Goal: Transaction & Acquisition: Book appointment/travel/reservation

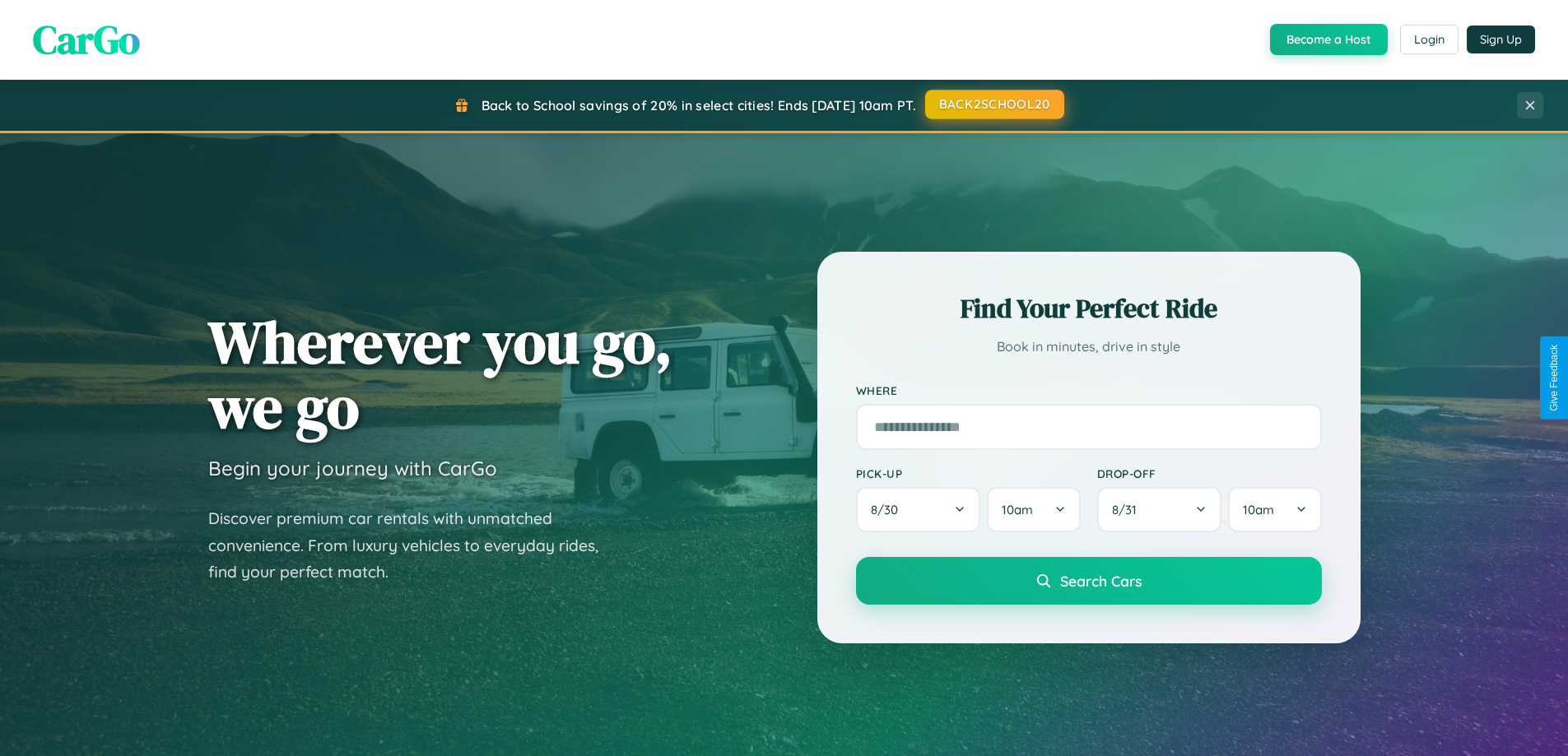
click at [993, 105] on button "BACK2SCHOOL20" at bounding box center [994, 105] width 139 height 30
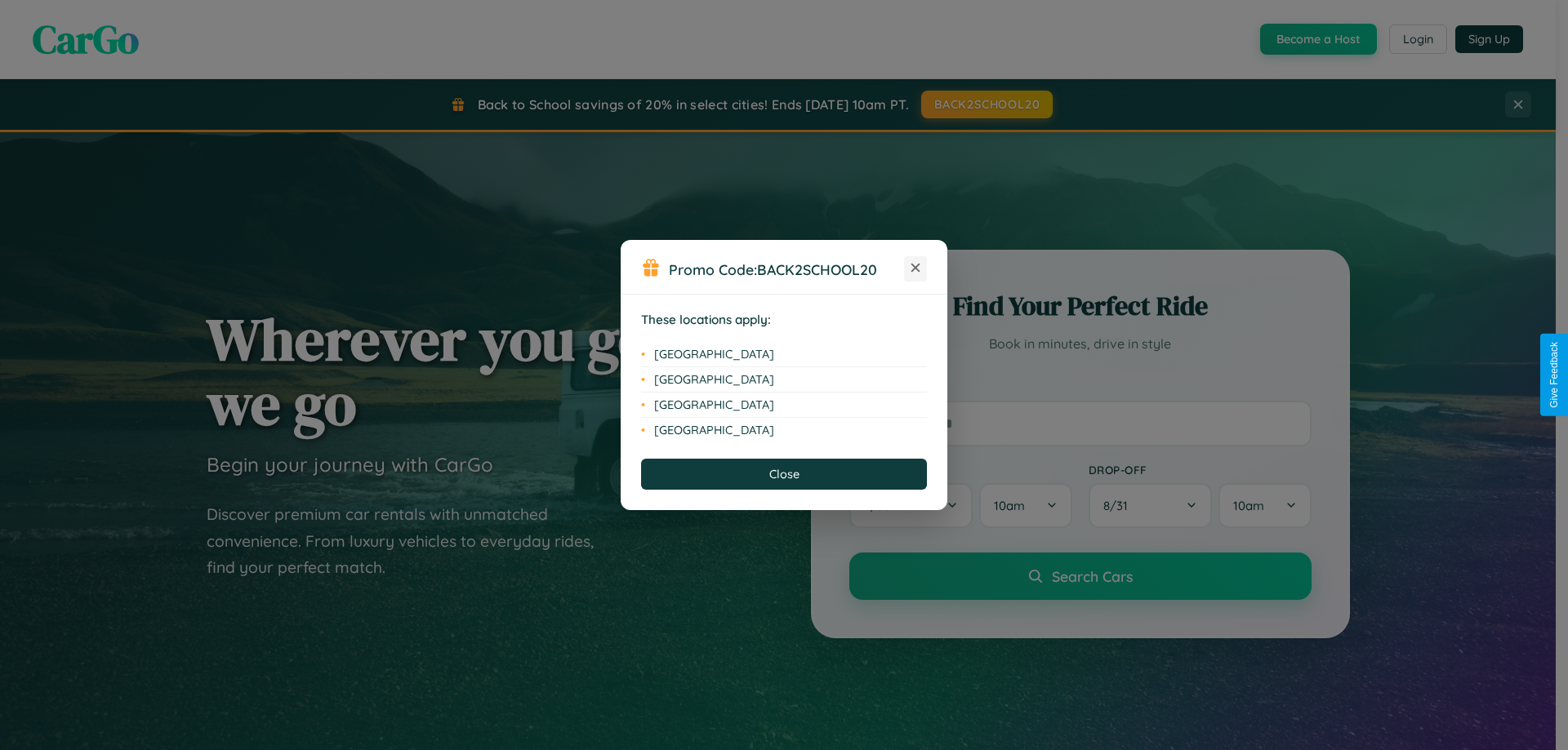
click at [915, 269] on icon at bounding box center [915, 268] width 9 height 9
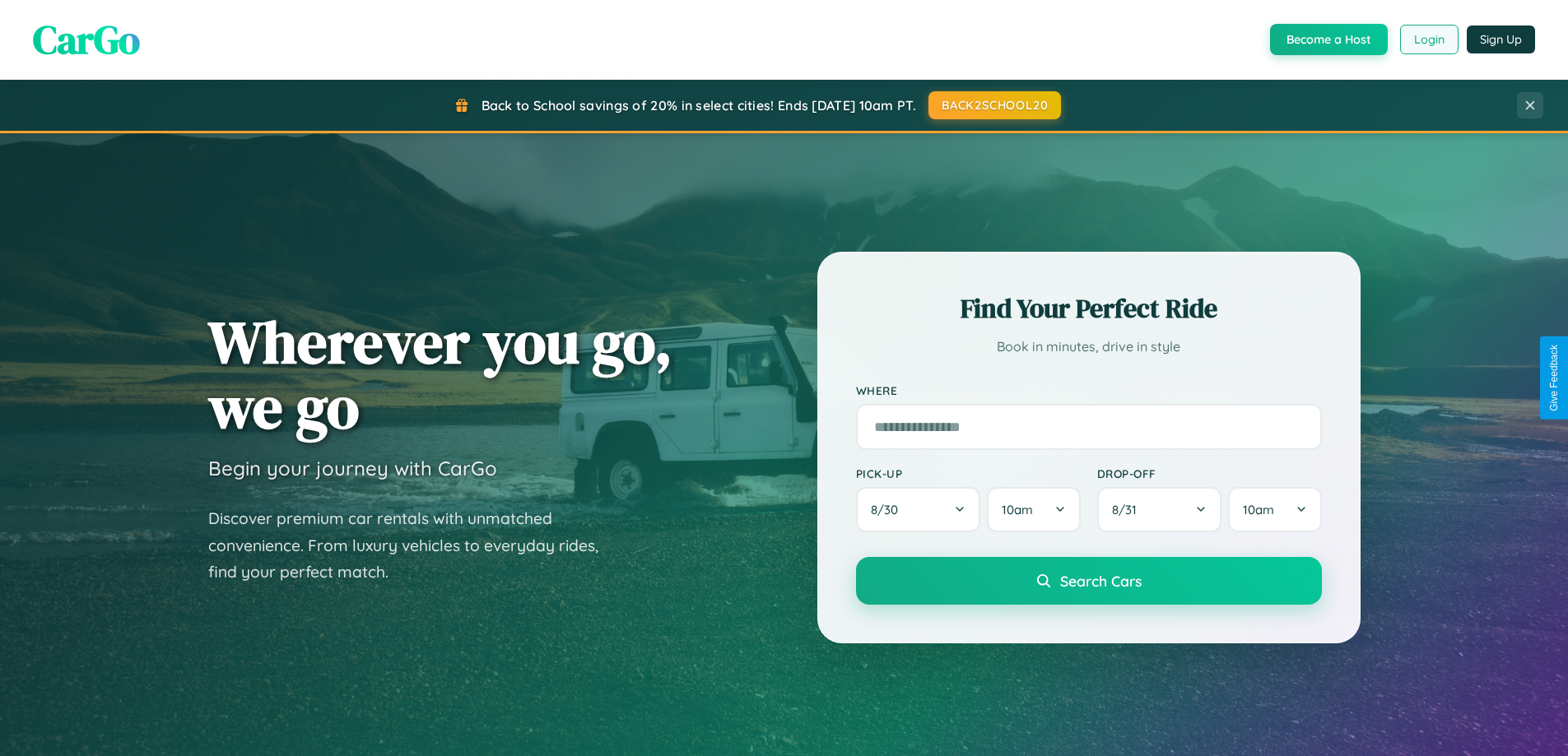
click at [1428, 40] on button "Login" at bounding box center [1428, 40] width 59 height 30
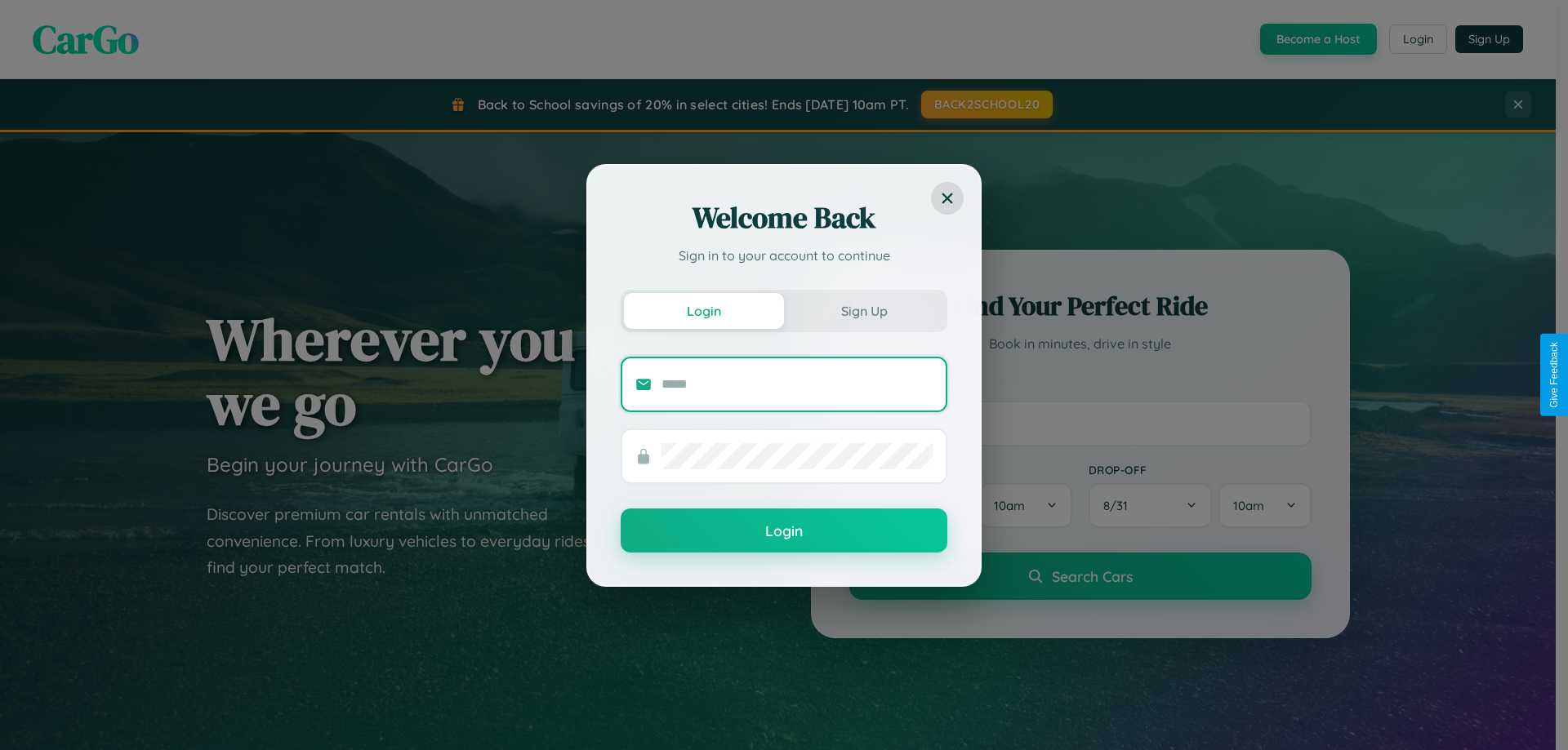
click at [797, 383] on input "text" at bounding box center [796, 384] width 271 height 26
type input "**********"
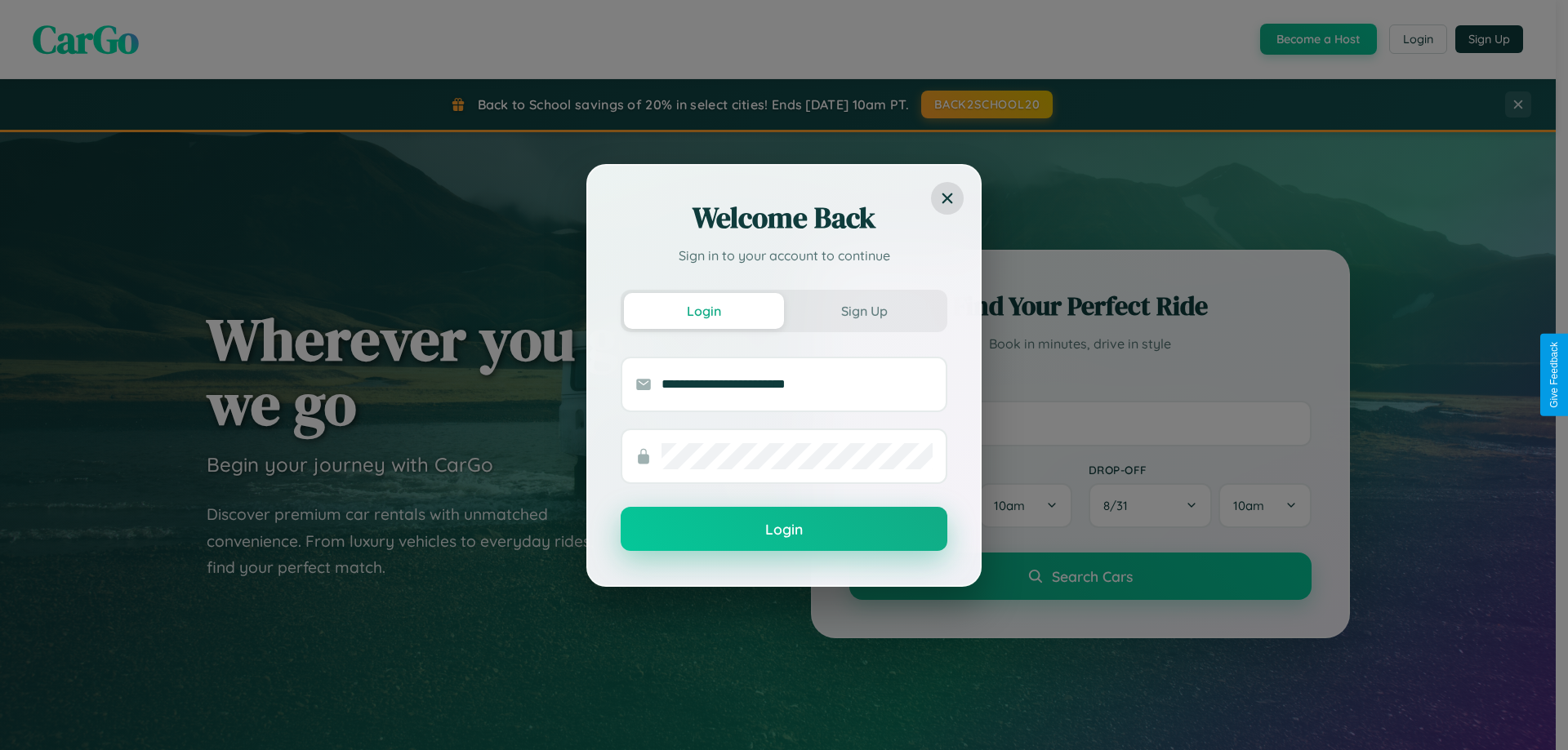
click at [784, 530] on button "Login" at bounding box center [783, 529] width 327 height 44
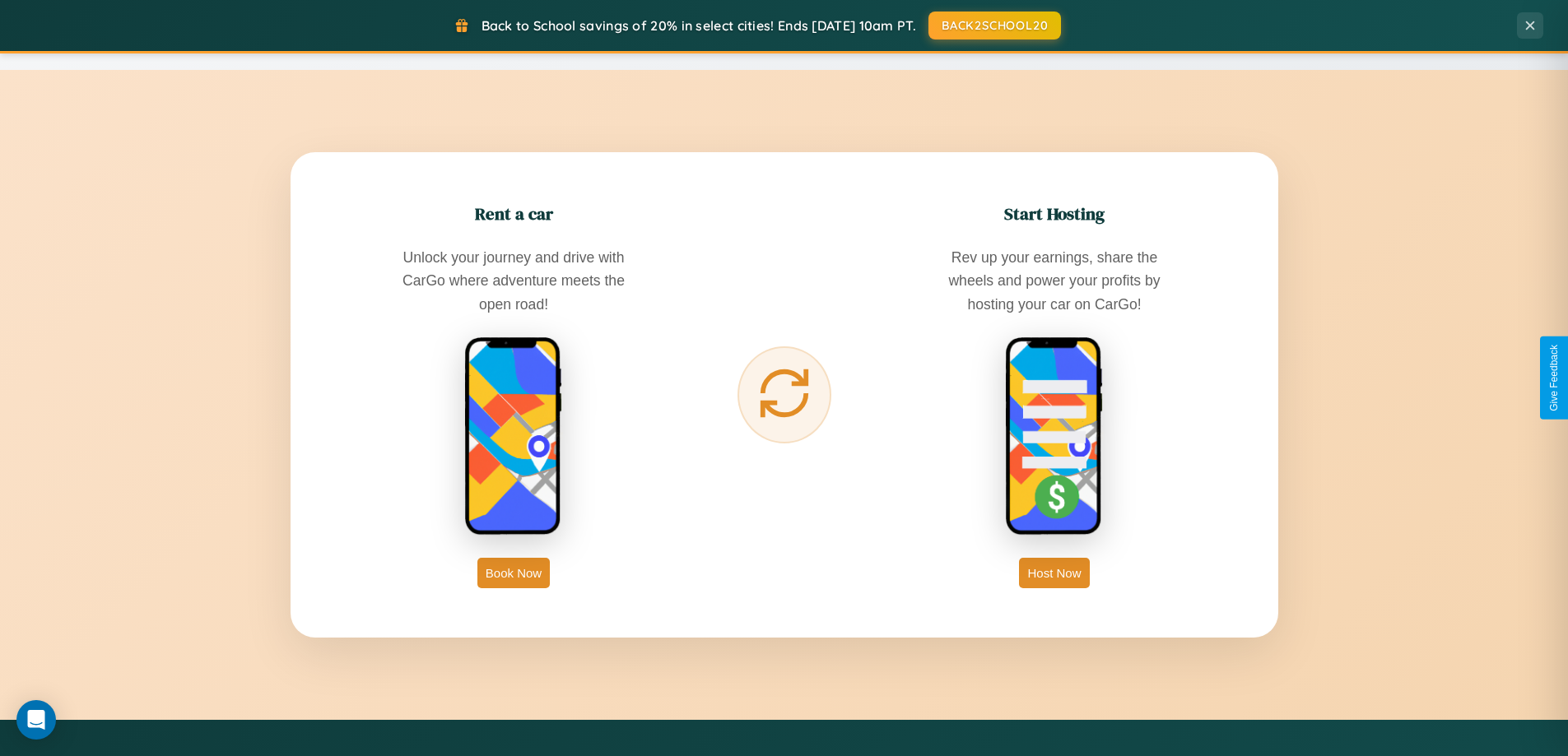
scroll to position [2643, 0]
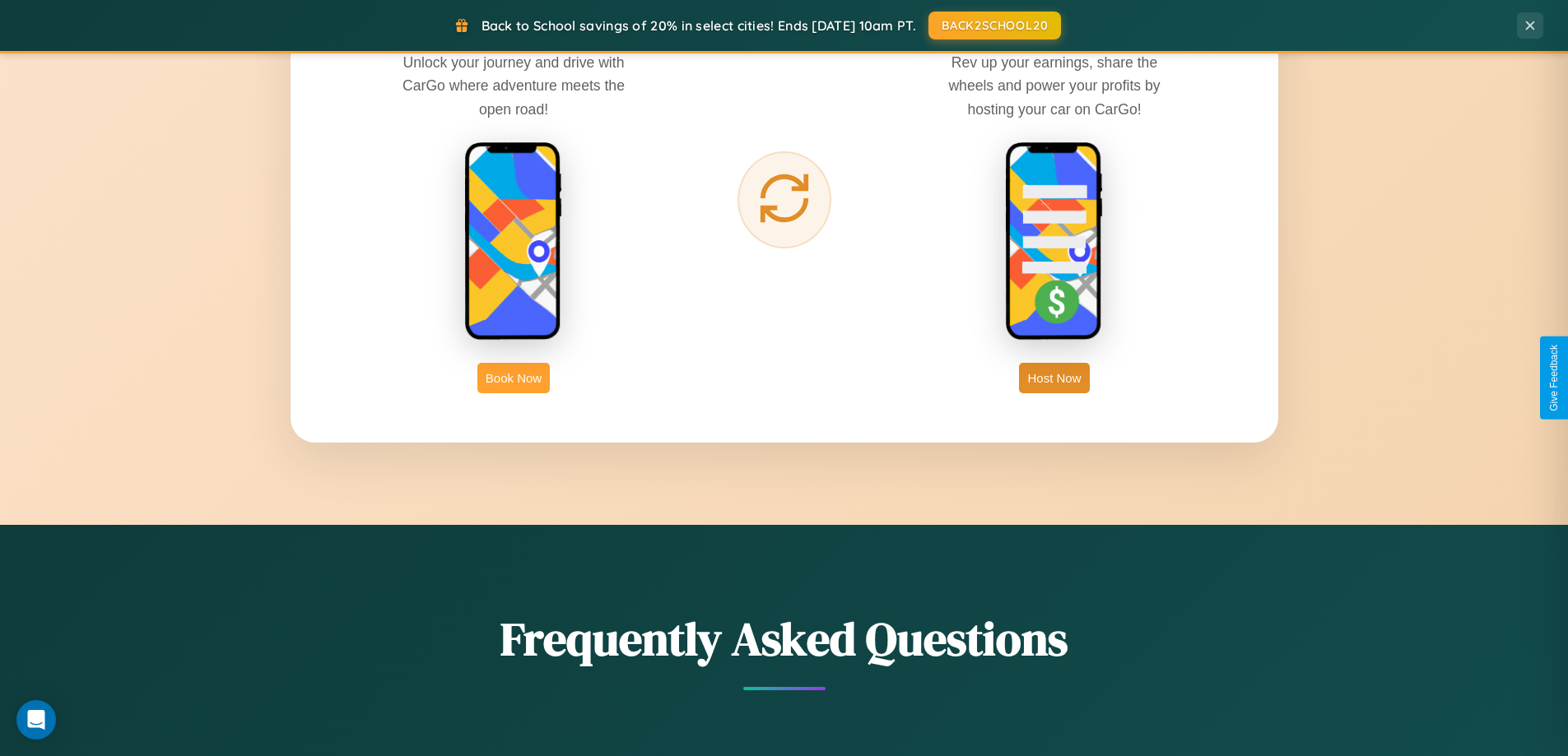
click at [514, 377] on button "Book Now" at bounding box center [514, 378] width 73 height 31
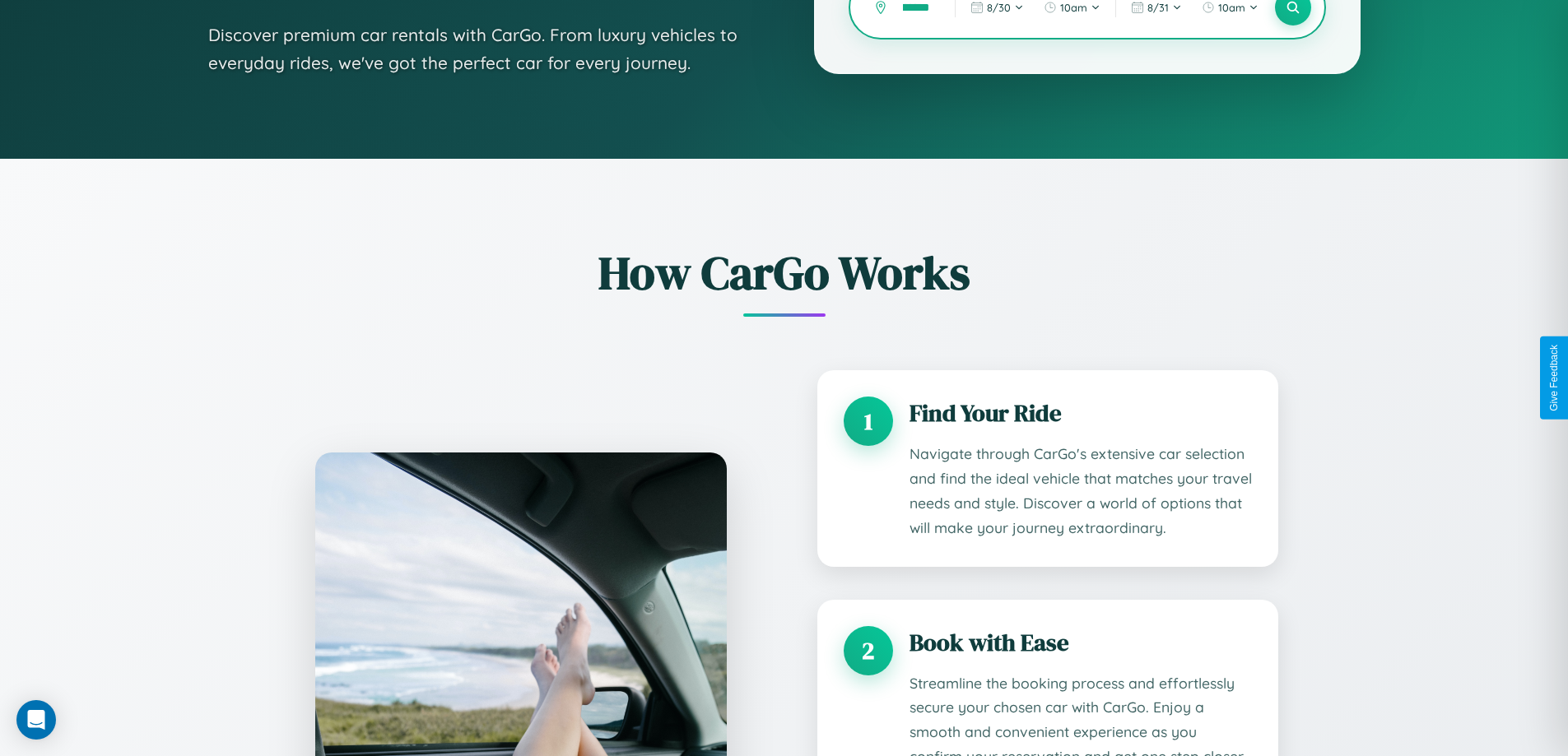
scroll to position [1371, 0]
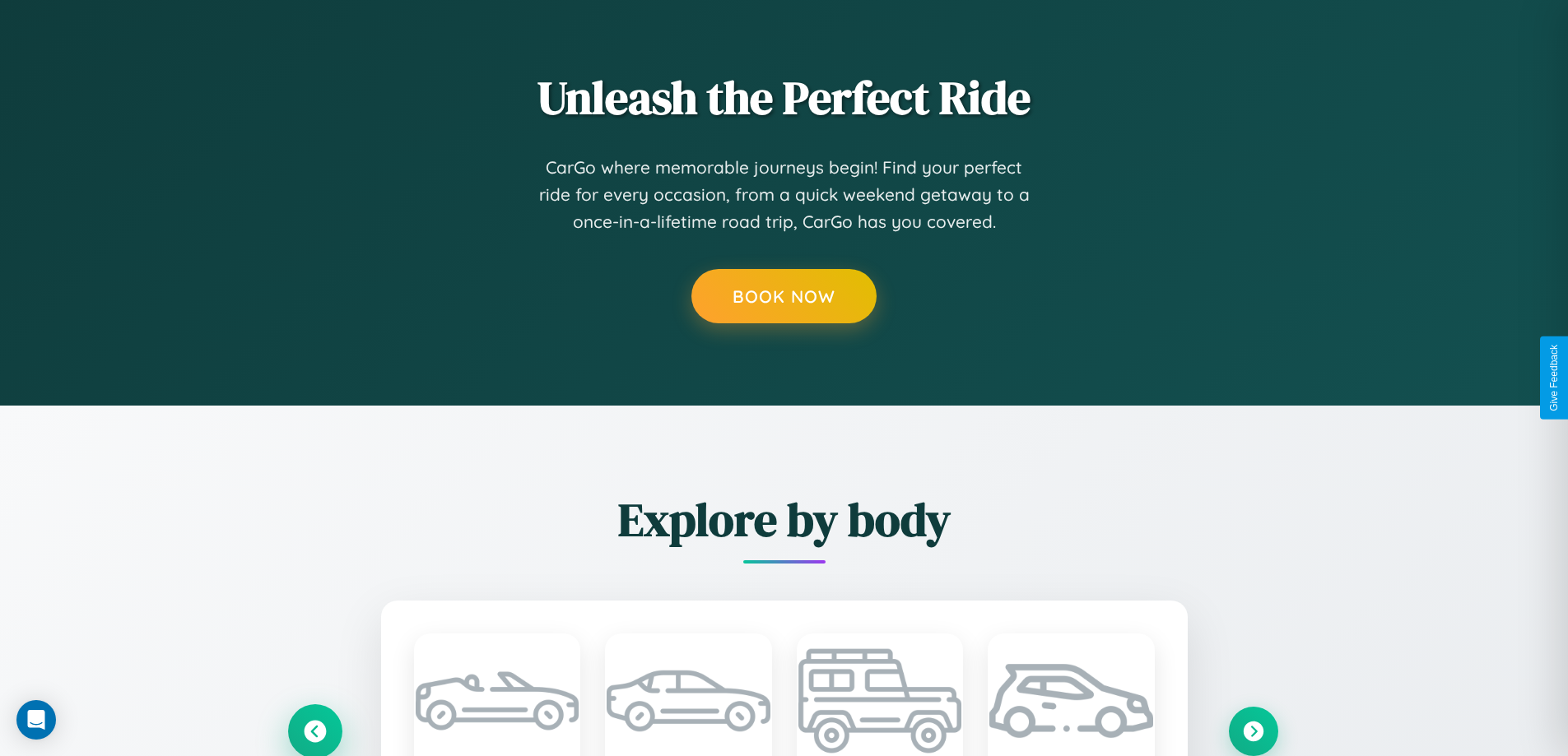
type input "**********"
click at [315, 730] on icon at bounding box center [315, 730] width 22 height 22
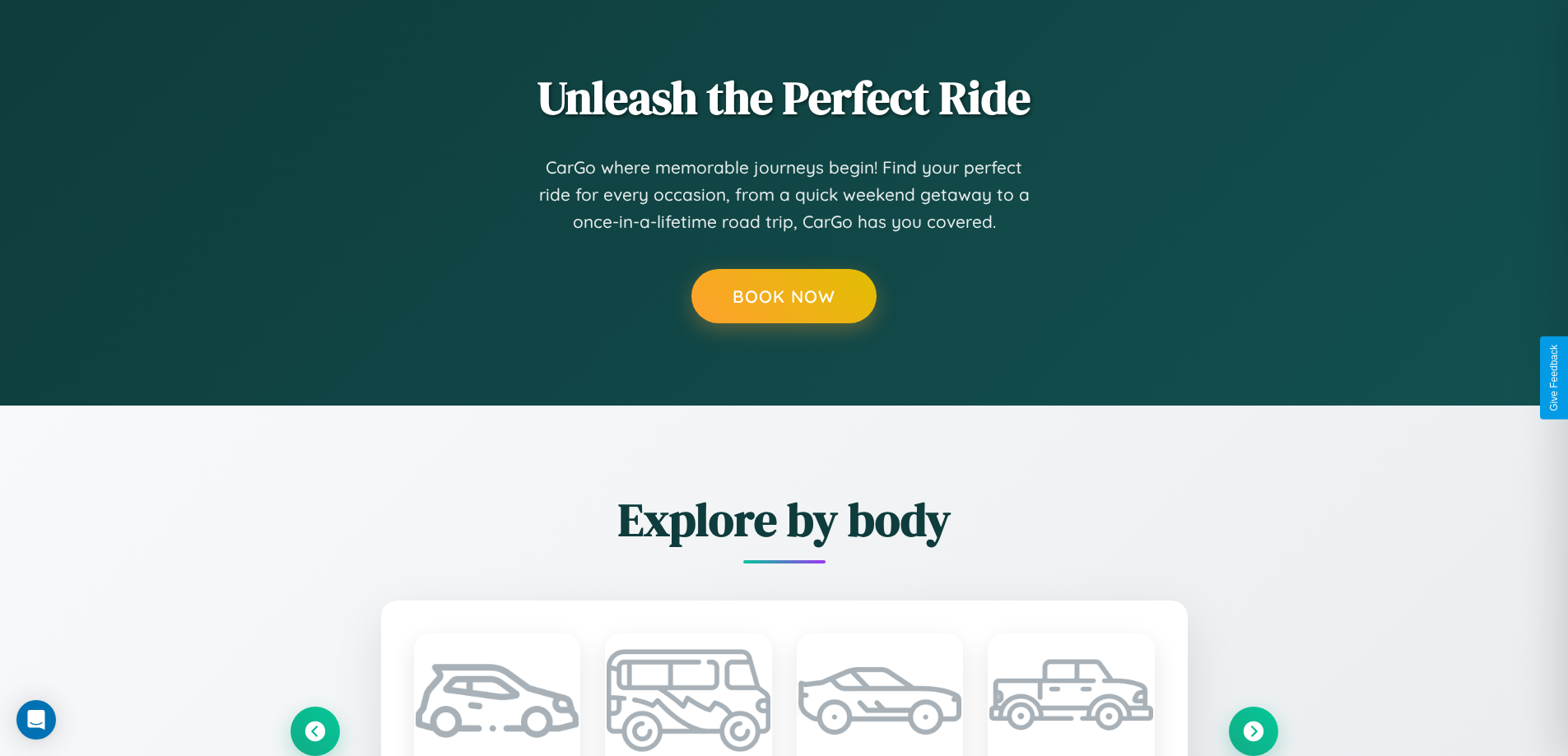
scroll to position [0, 0]
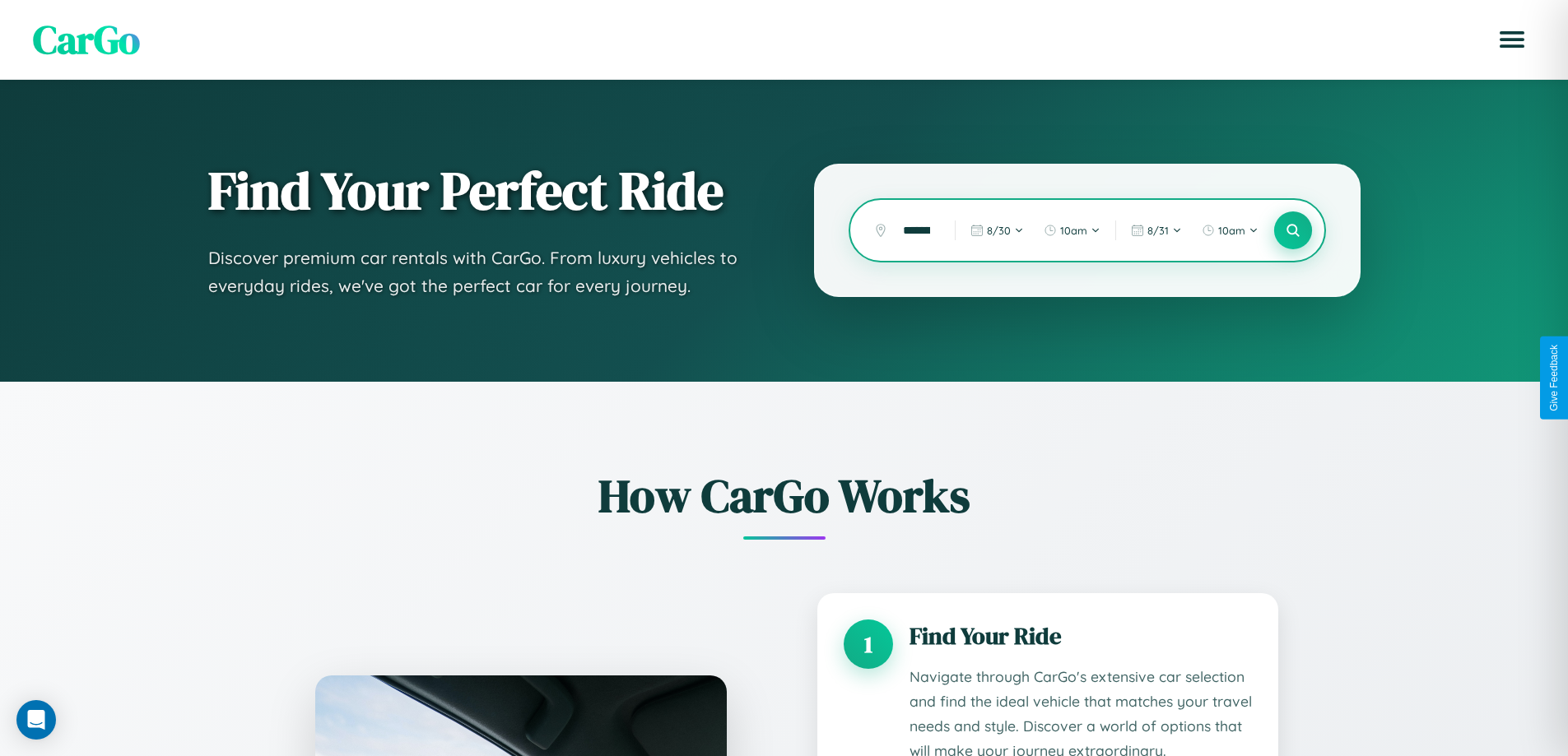
click at [1292, 230] on icon at bounding box center [1292, 230] width 16 height 16
